Goal: Transaction & Acquisition: Obtain resource

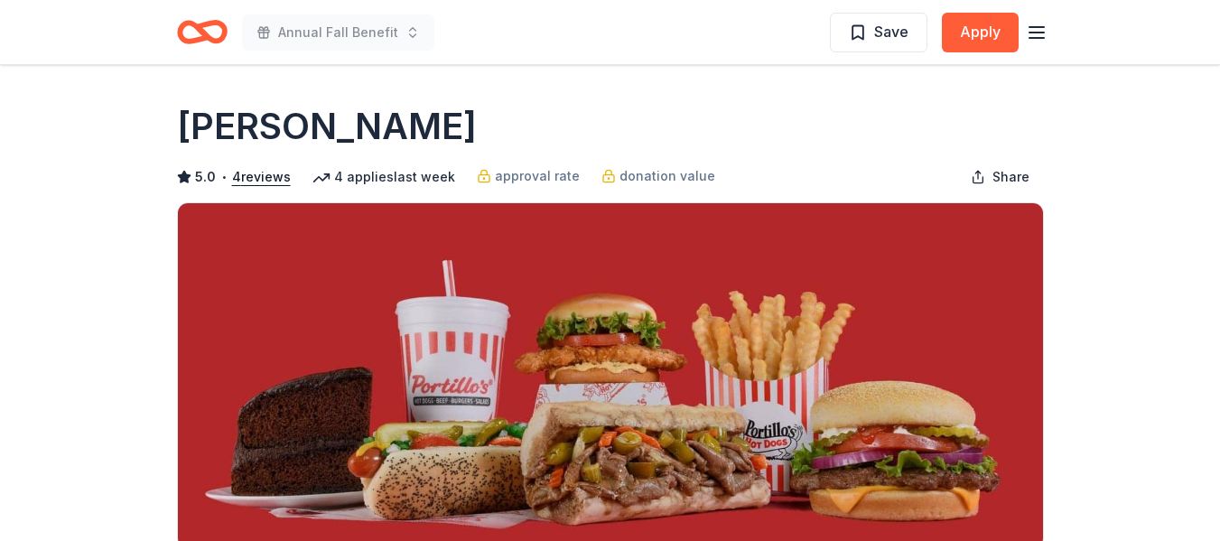
click at [209, 38] on icon "Home" at bounding box center [210, 32] width 28 height 18
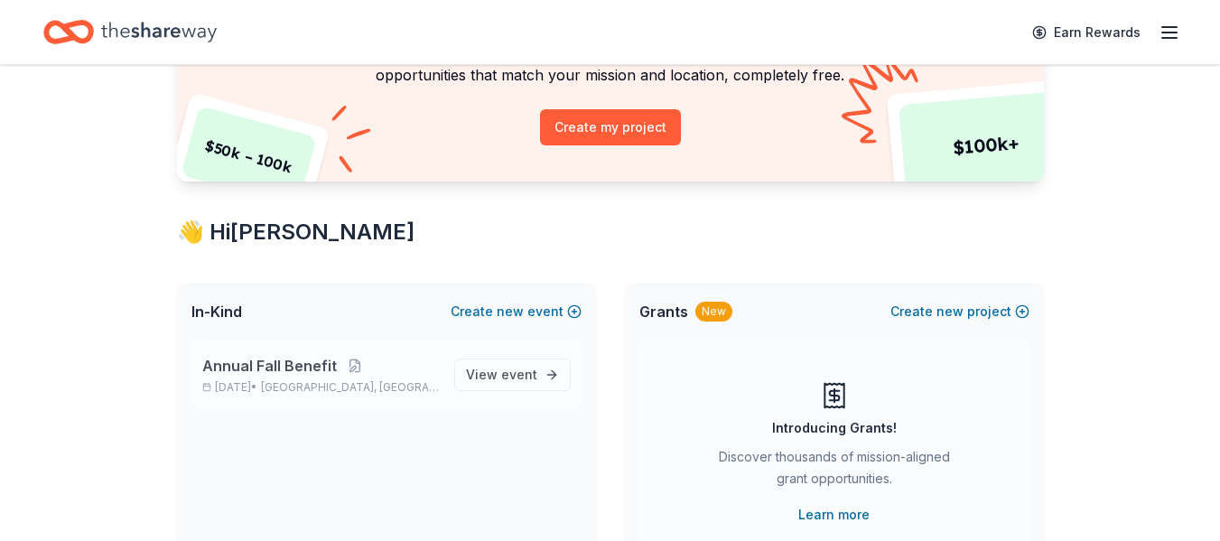
scroll to position [271, 0]
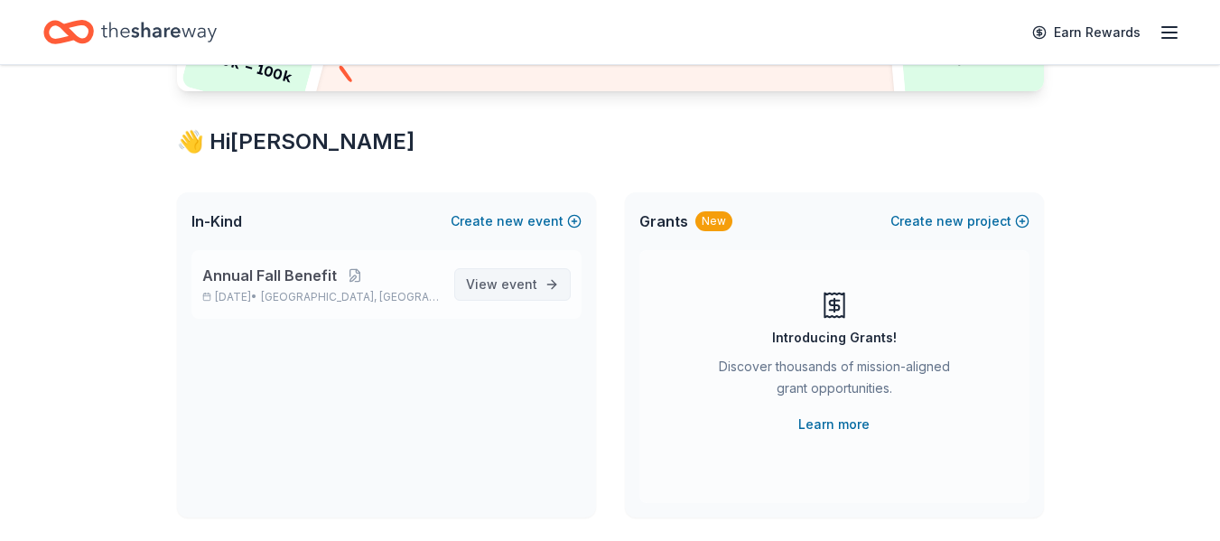
click at [533, 281] on span "event" at bounding box center [519, 283] width 36 height 15
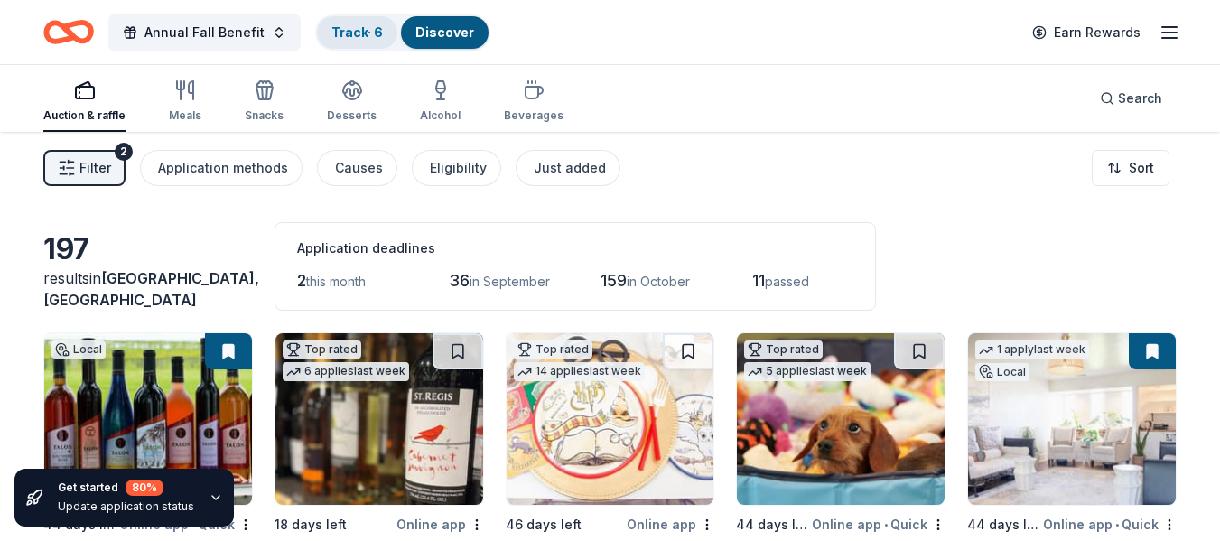
click at [340, 28] on link "Track · 6" at bounding box center [357, 31] width 51 height 15
click at [364, 36] on link "Track · 6" at bounding box center [357, 31] width 51 height 15
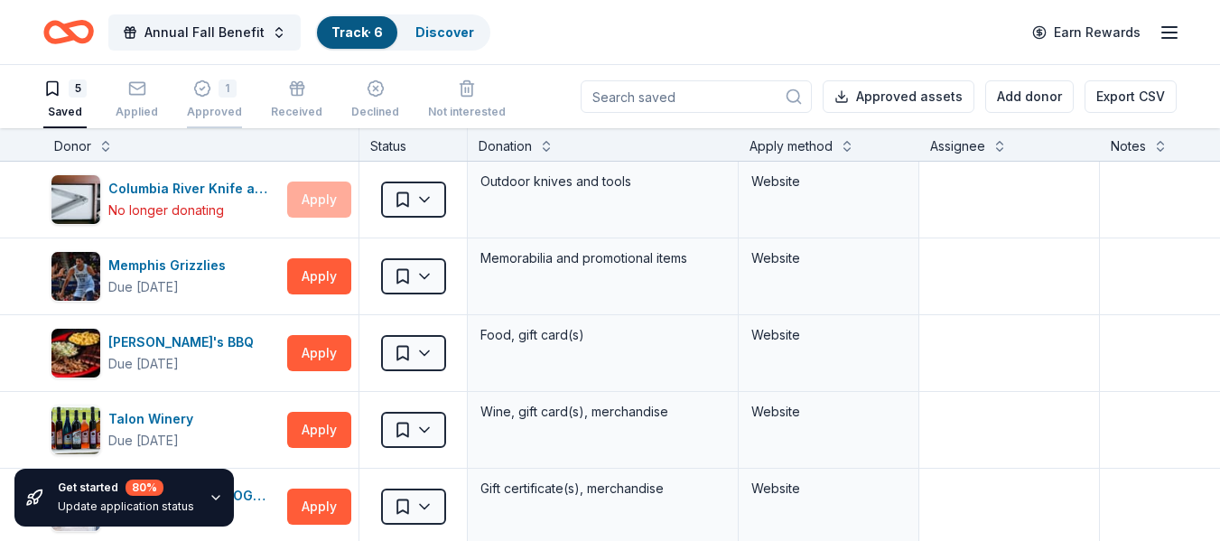
click at [219, 95] on div "1" at bounding box center [228, 88] width 18 height 18
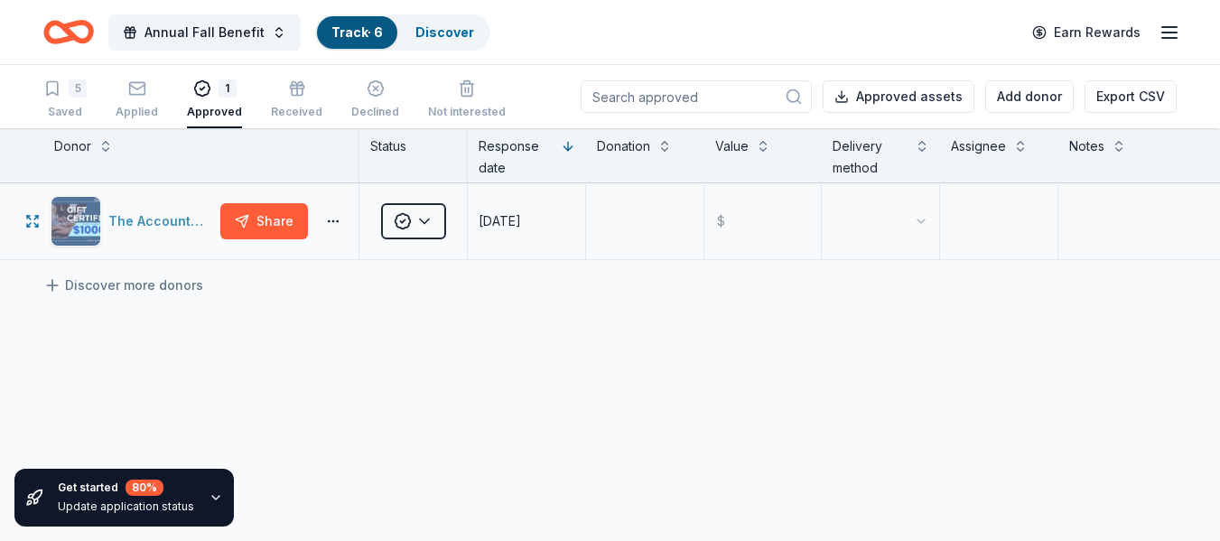
click at [134, 230] on div "The Accounting Doctor" at bounding box center [160, 221] width 105 height 22
click at [152, 33] on span "Annual Fall Benefit" at bounding box center [205, 33] width 120 height 22
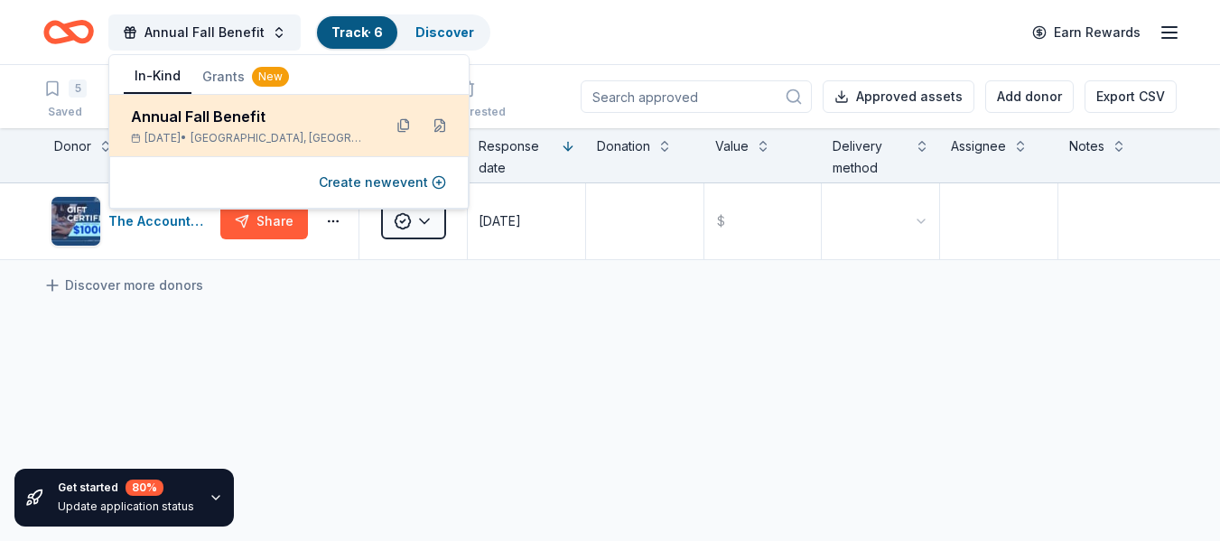
click at [184, 122] on div "Annual Fall Benefit" at bounding box center [249, 117] width 237 height 22
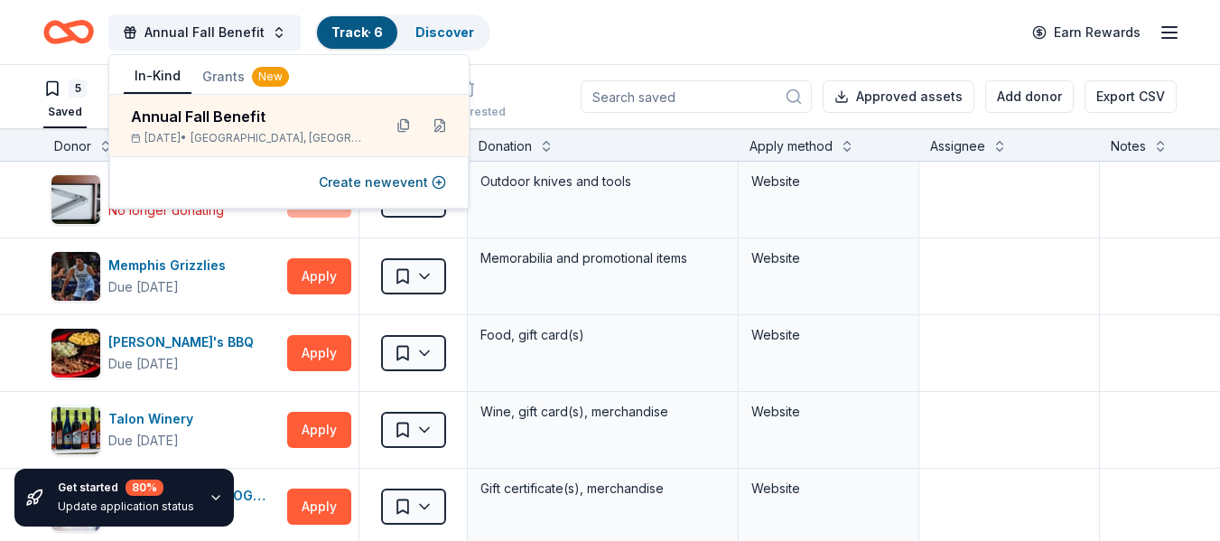
click at [578, 15] on div "Annual Fall Benefit Track · 6 Discover Earn Rewards" at bounding box center [610, 32] width 1134 height 42
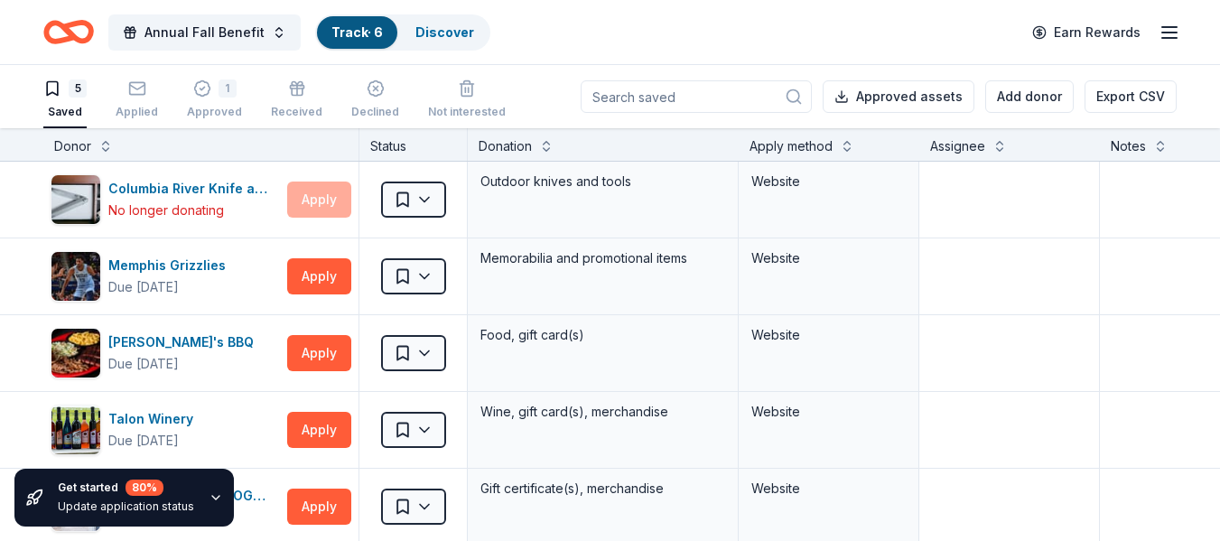
click at [82, 31] on icon "Home" at bounding box center [68, 32] width 51 height 42
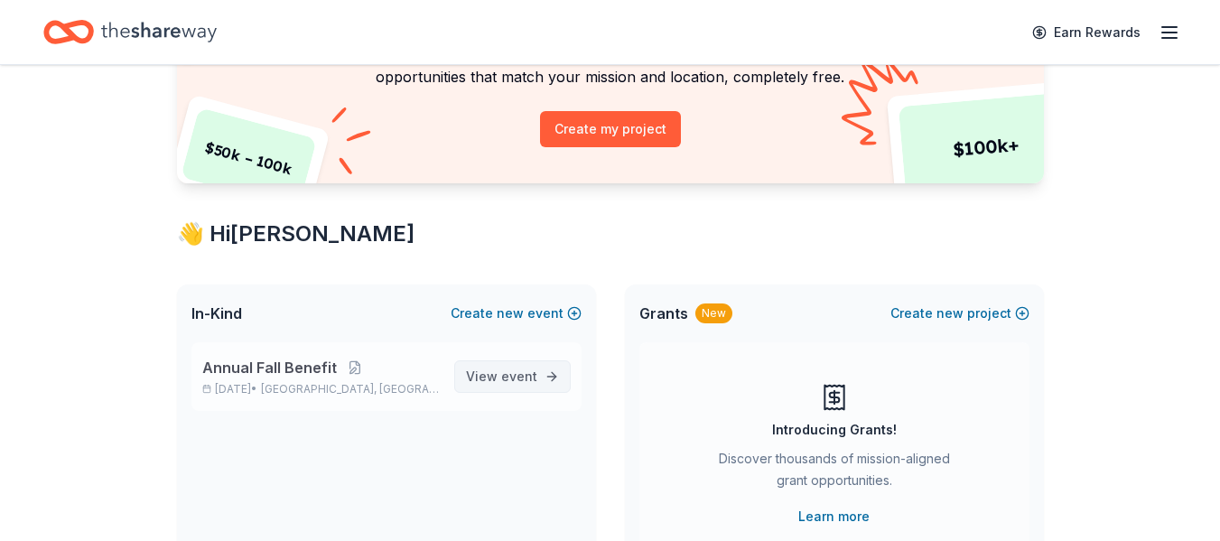
scroll to position [181, 0]
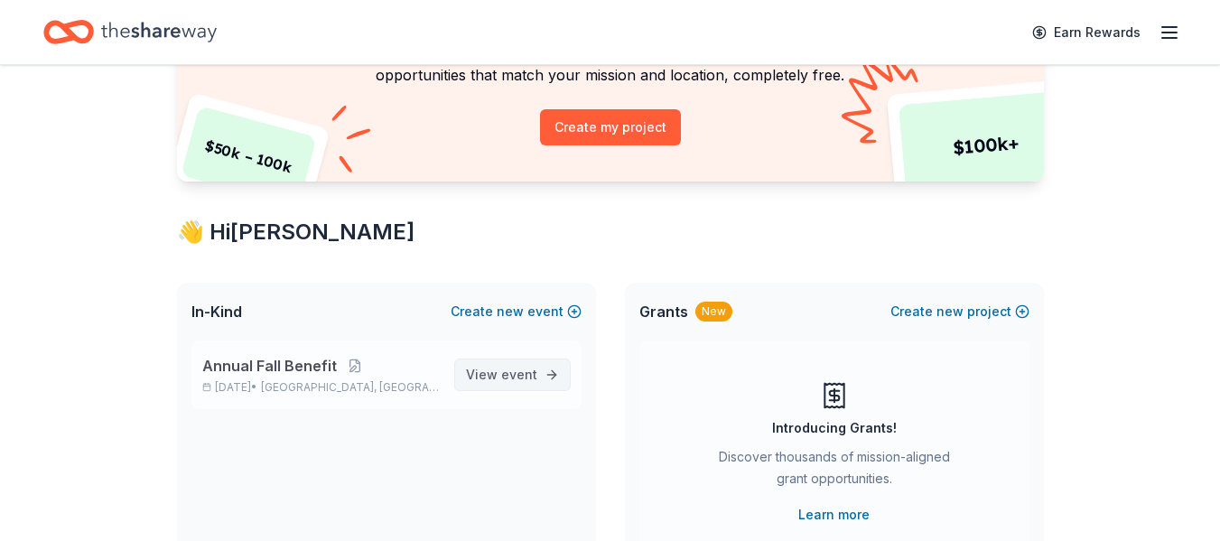
click at [500, 366] on span "View event" at bounding box center [501, 375] width 71 height 22
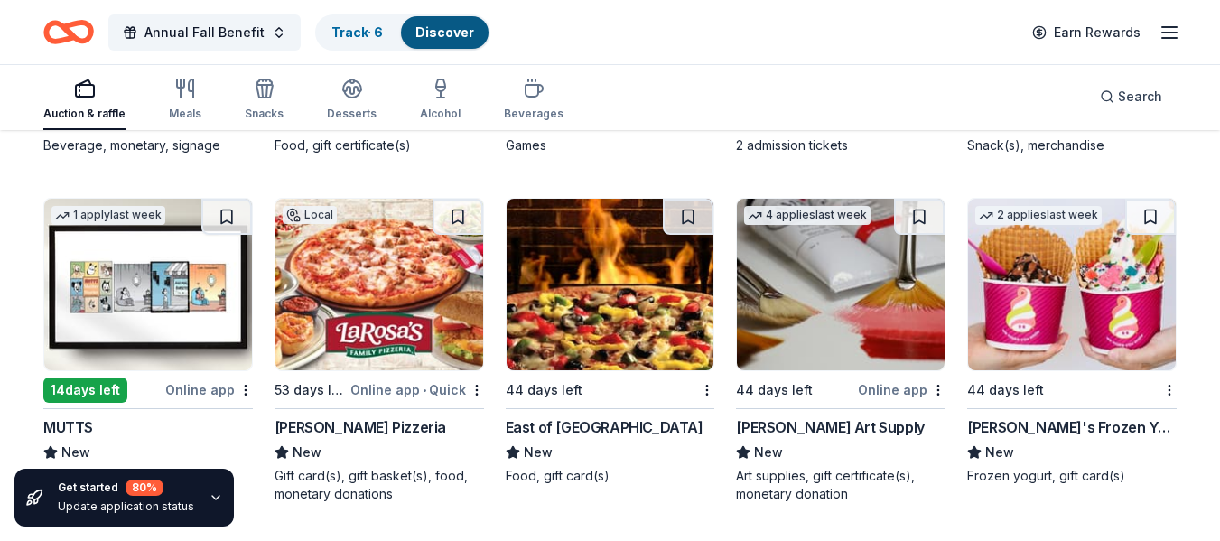
scroll to position [5435, 0]
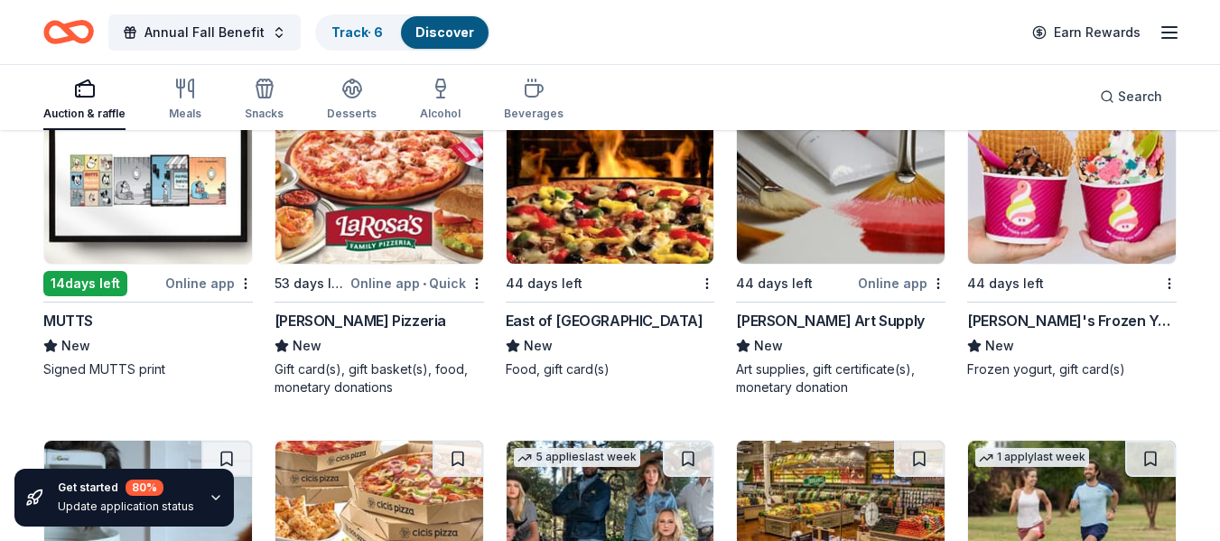
click at [398, 205] on img at bounding box center [380, 178] width 208 height 172
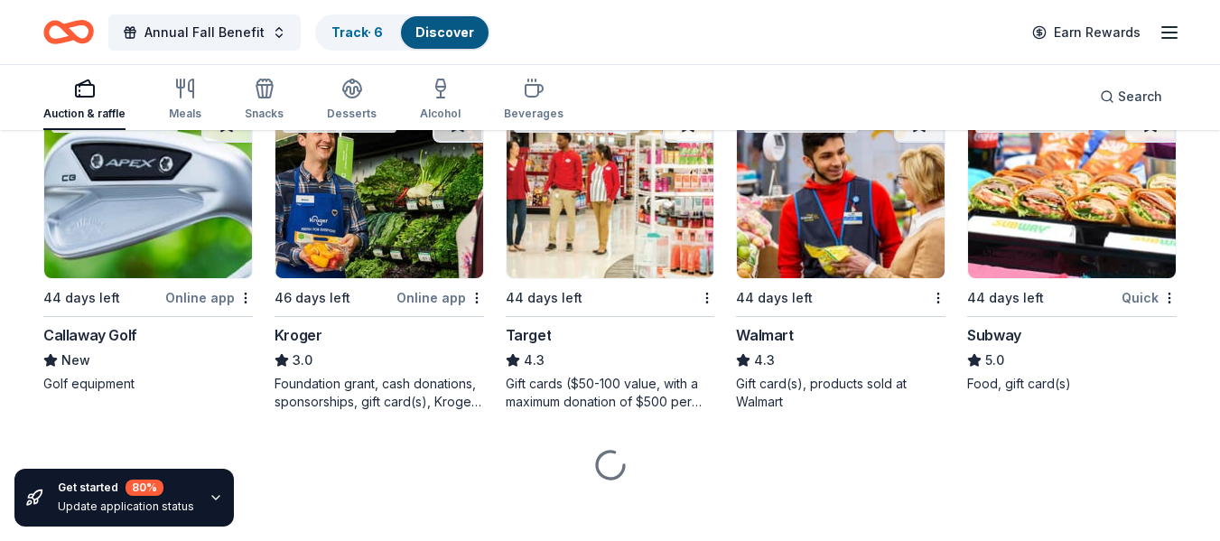
scroll to position [8206, 0]
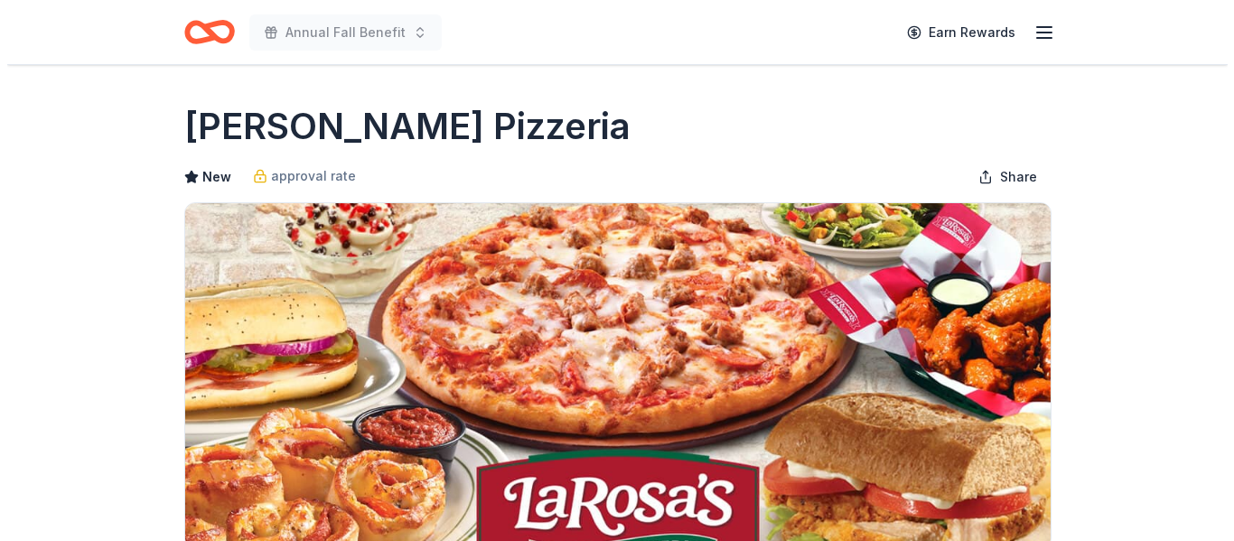
scroll to position [632, 0]
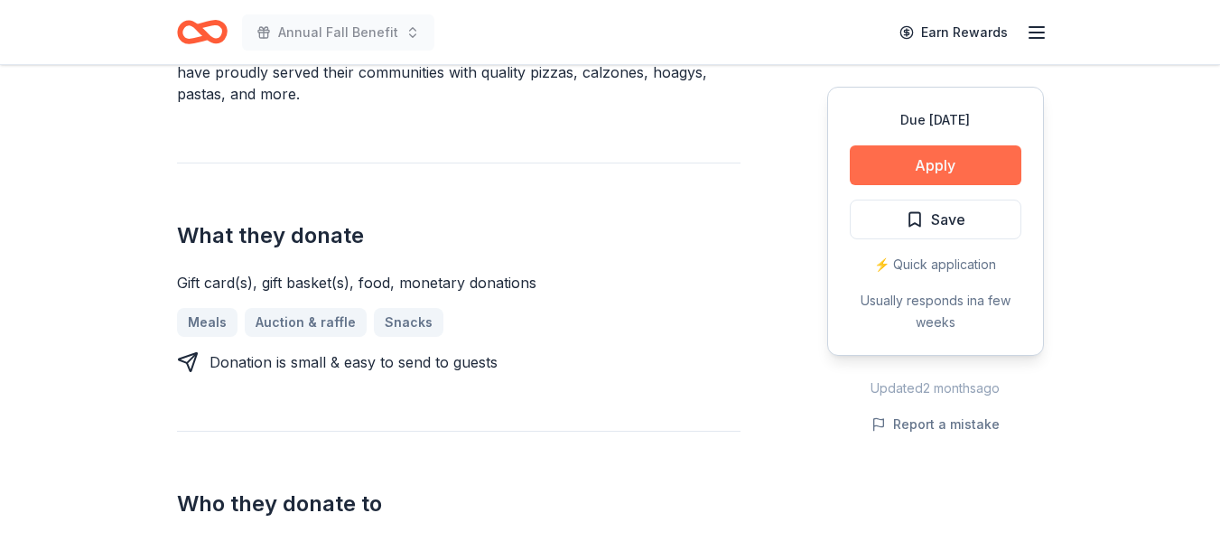
click at [947, 155] on button "Apply" at bounding box center [936, 165] width 172 height 40
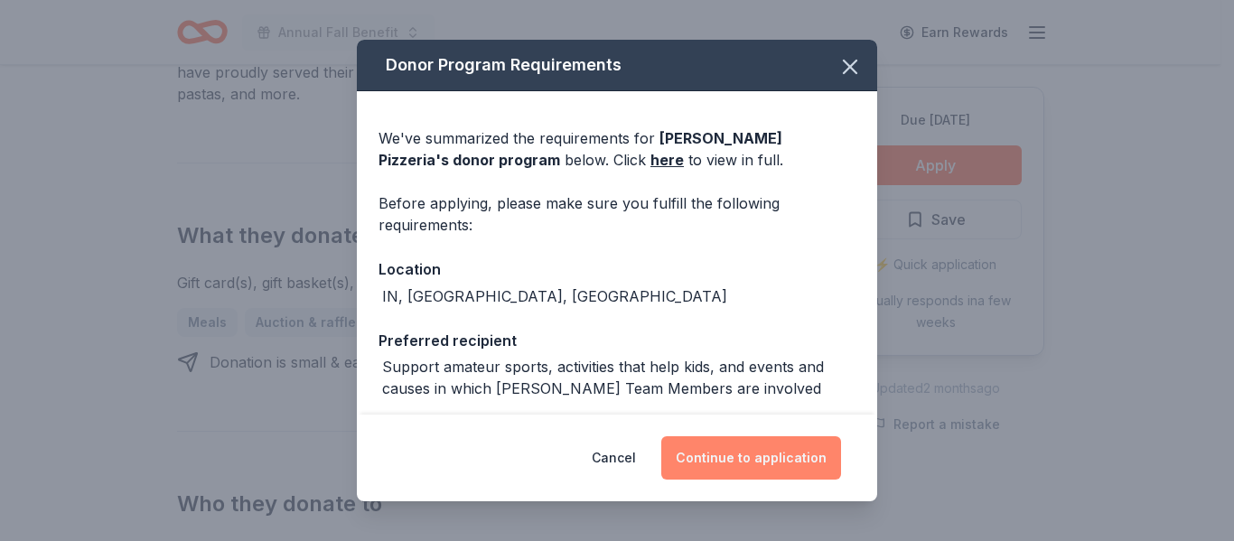
click at [759, 468] on button "Continue to application" at bounding box center [751, 457] width 180 height 43
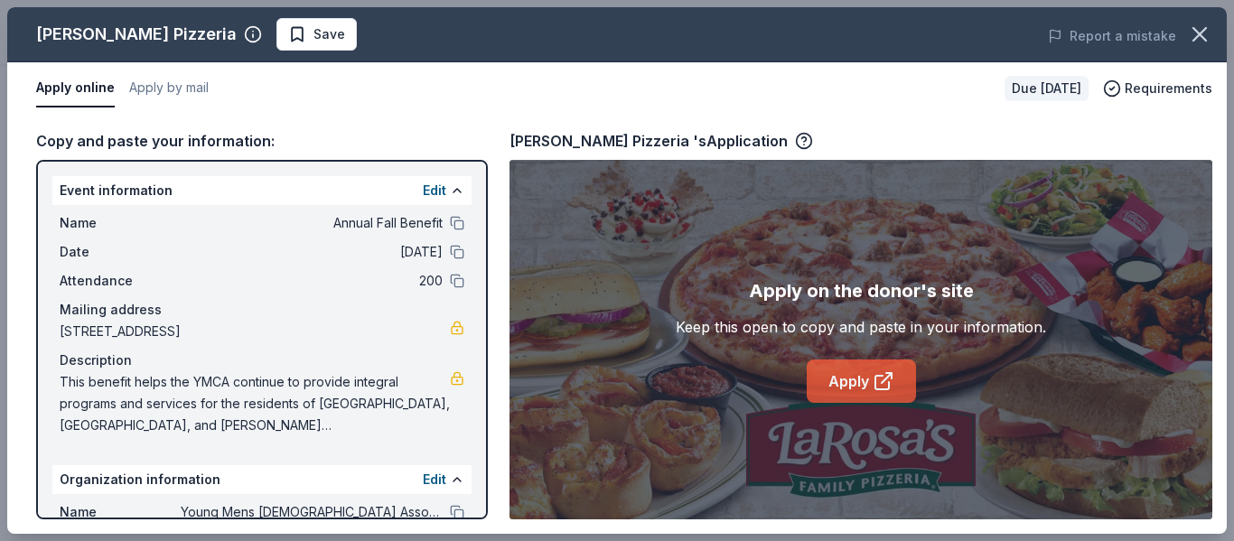
click at [843, 378] on link "Apply" at bounding box center [861, 381] width 109 height 43
